Goal: Task Accomplishment & Management: Use online tool/utility

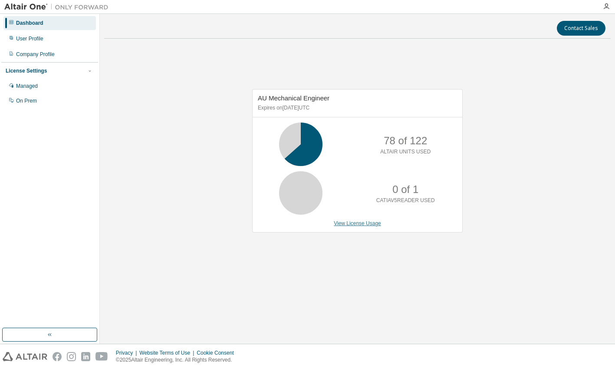
click at [346, 224] on link "View License Usage" at bounding box center [357, 223] width 47 height 6
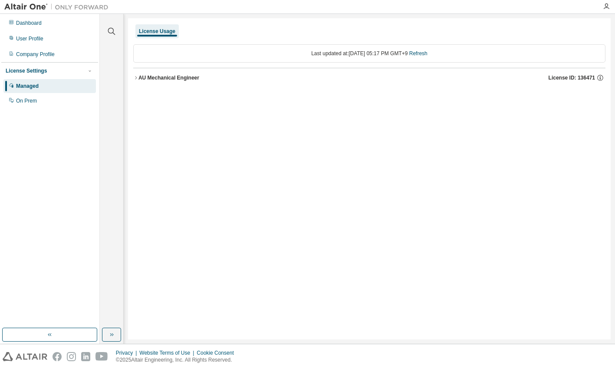
click at [136, 77] on icon "button" at bounding box center [136, 77] width 2 height 3
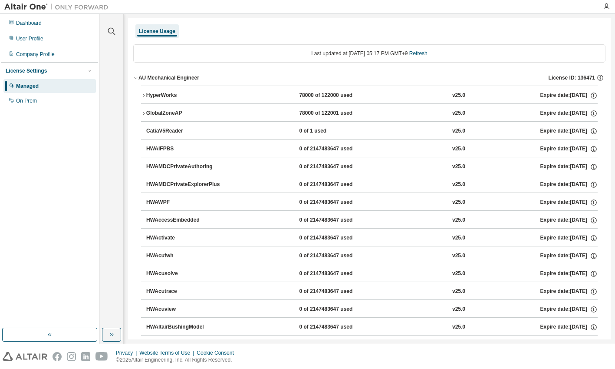
click at [141, 95] on icon "button" at bounding box center [143, 95] width 5 height 5
